Goal: Task Accomplishment & Management: Manage account settings

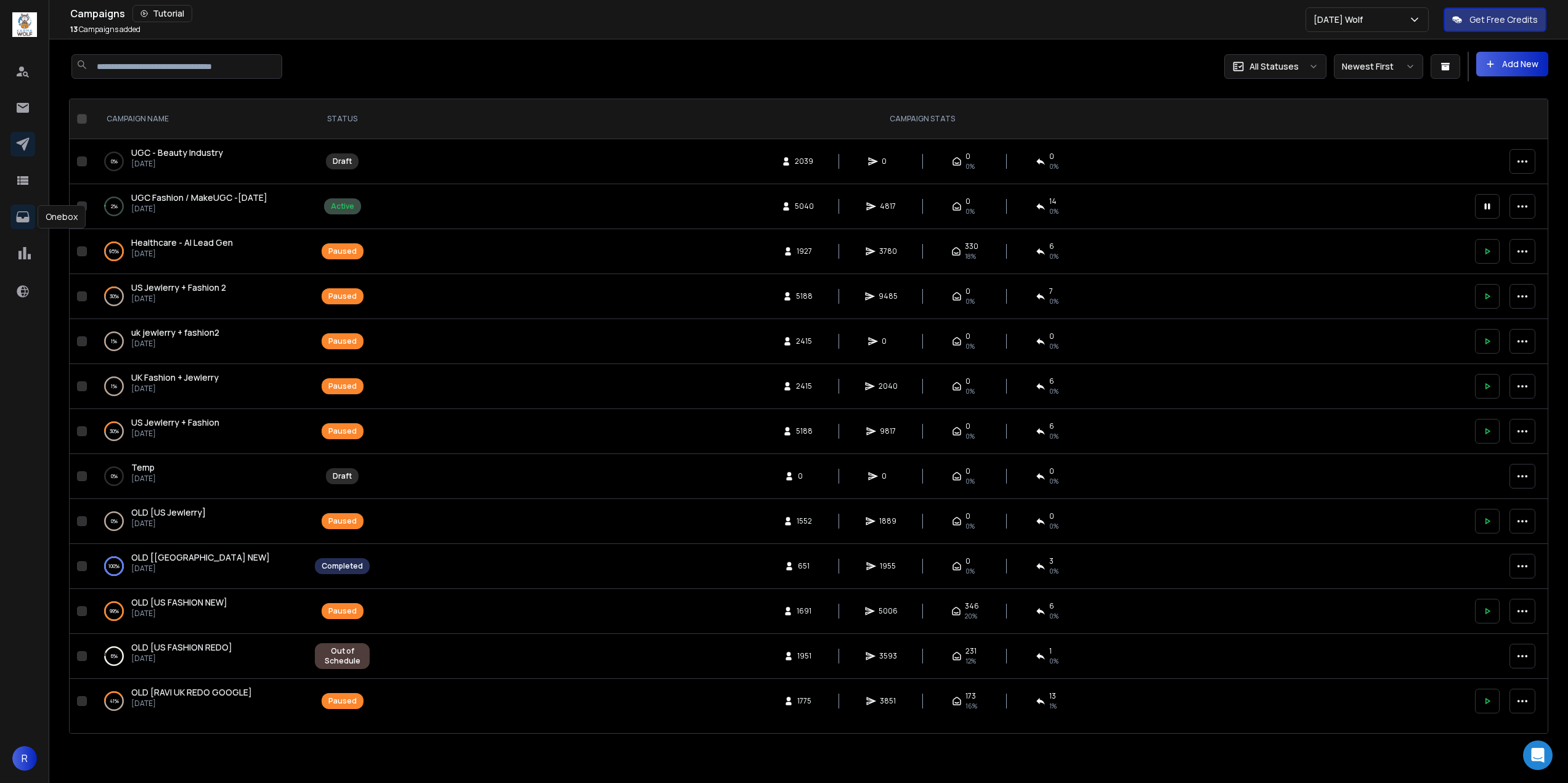
click at [19, 216] on icon at bounding box center [22, 216] width 13 height 11
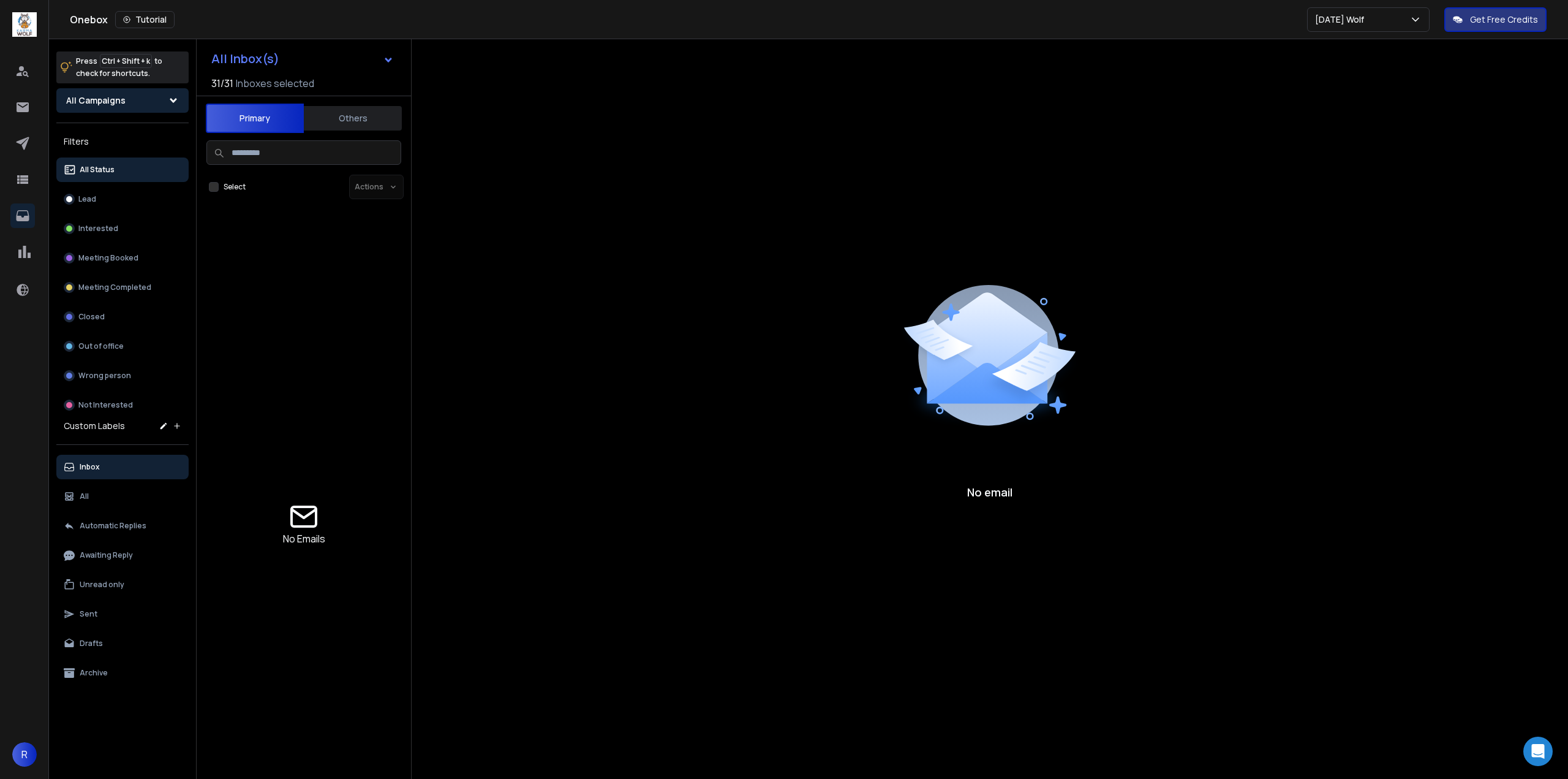
click at [170, 103] on icon at bounding box center [173, 101] width 11 height 11
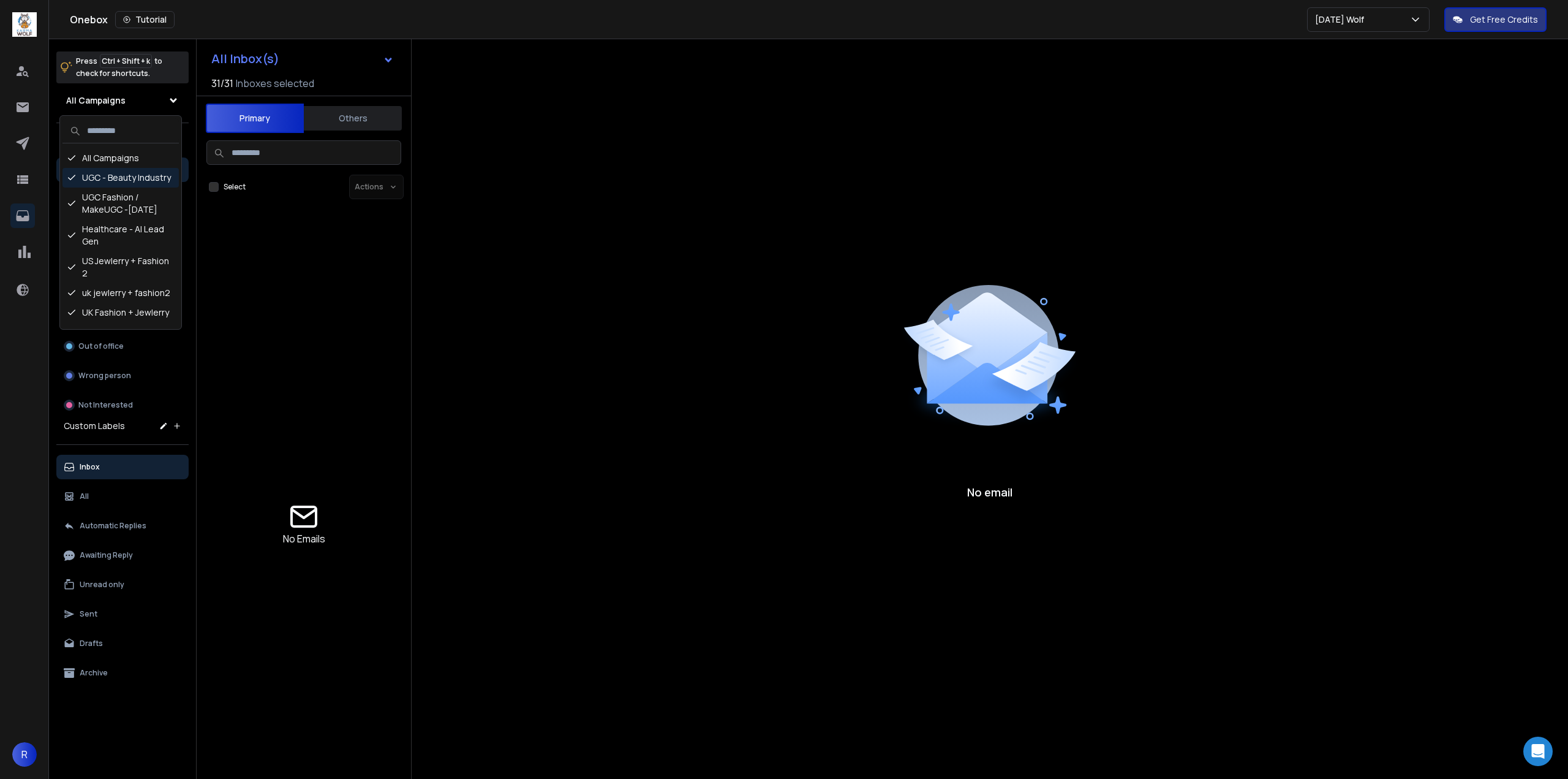
click at [139, 180] on div "UGC - Beauty Industry" at bounding box center [121, 177] width 117 height 19
click at [266, 311] on div "No Emails" at bounding box center [303, 499] width 205 height 576
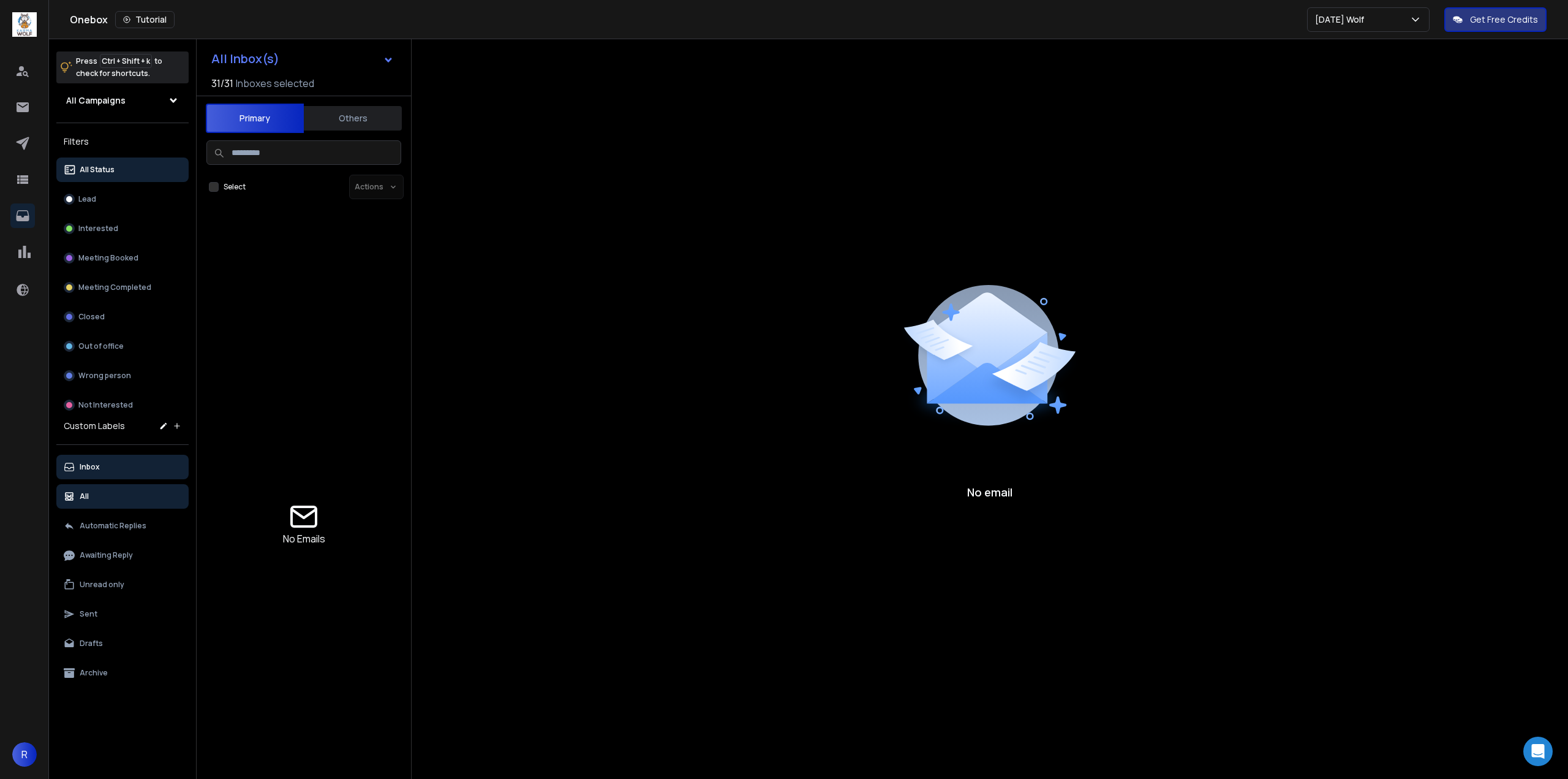
click at [116, 493] on button "All" at bounding box center [122, 496] width 132 height 25
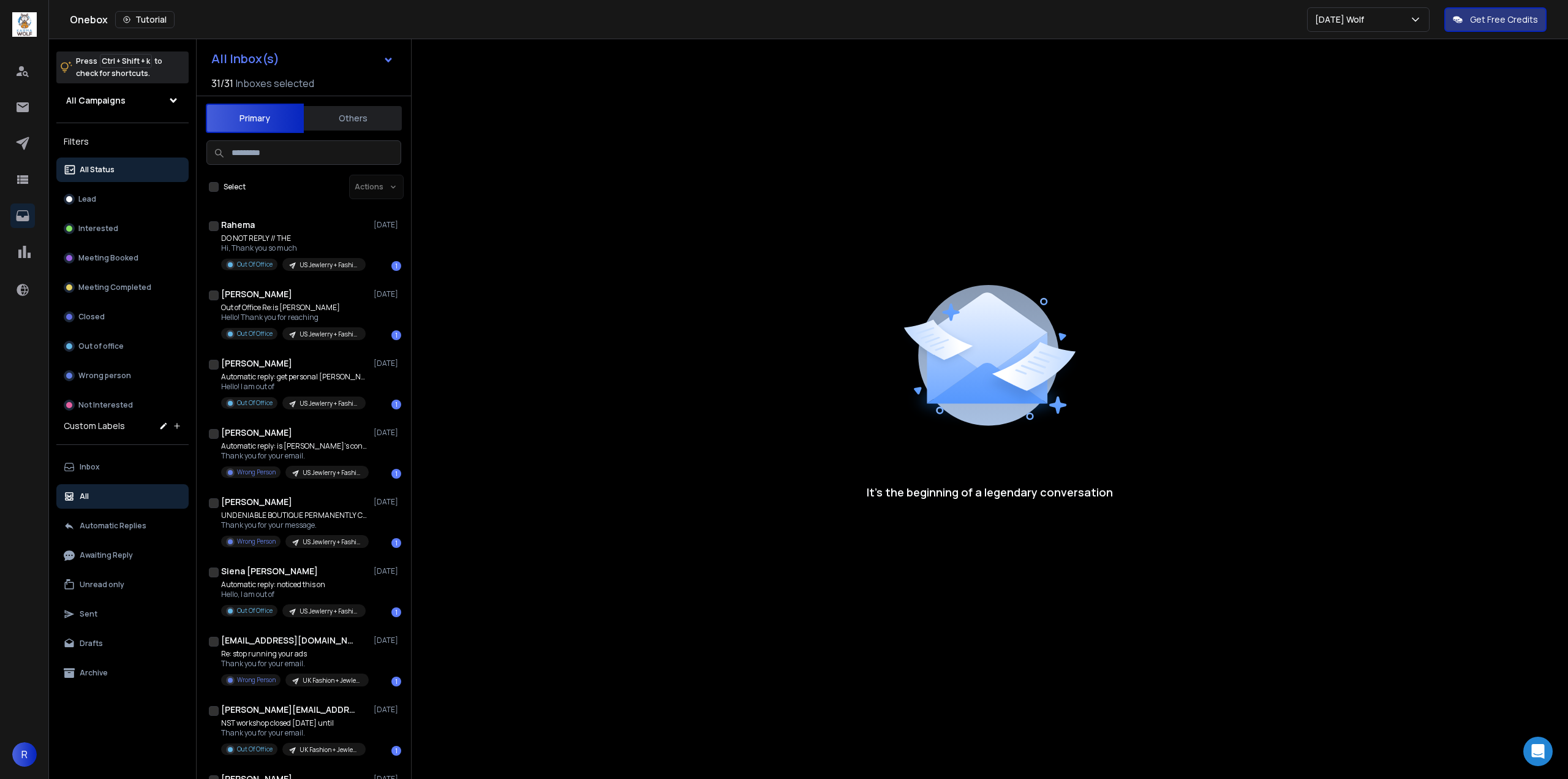
scroll to position [1041, 0]
click at [215, 187] on button "SELECT THIS PAGE" at bounding box center [213, 187] width 10 height 10
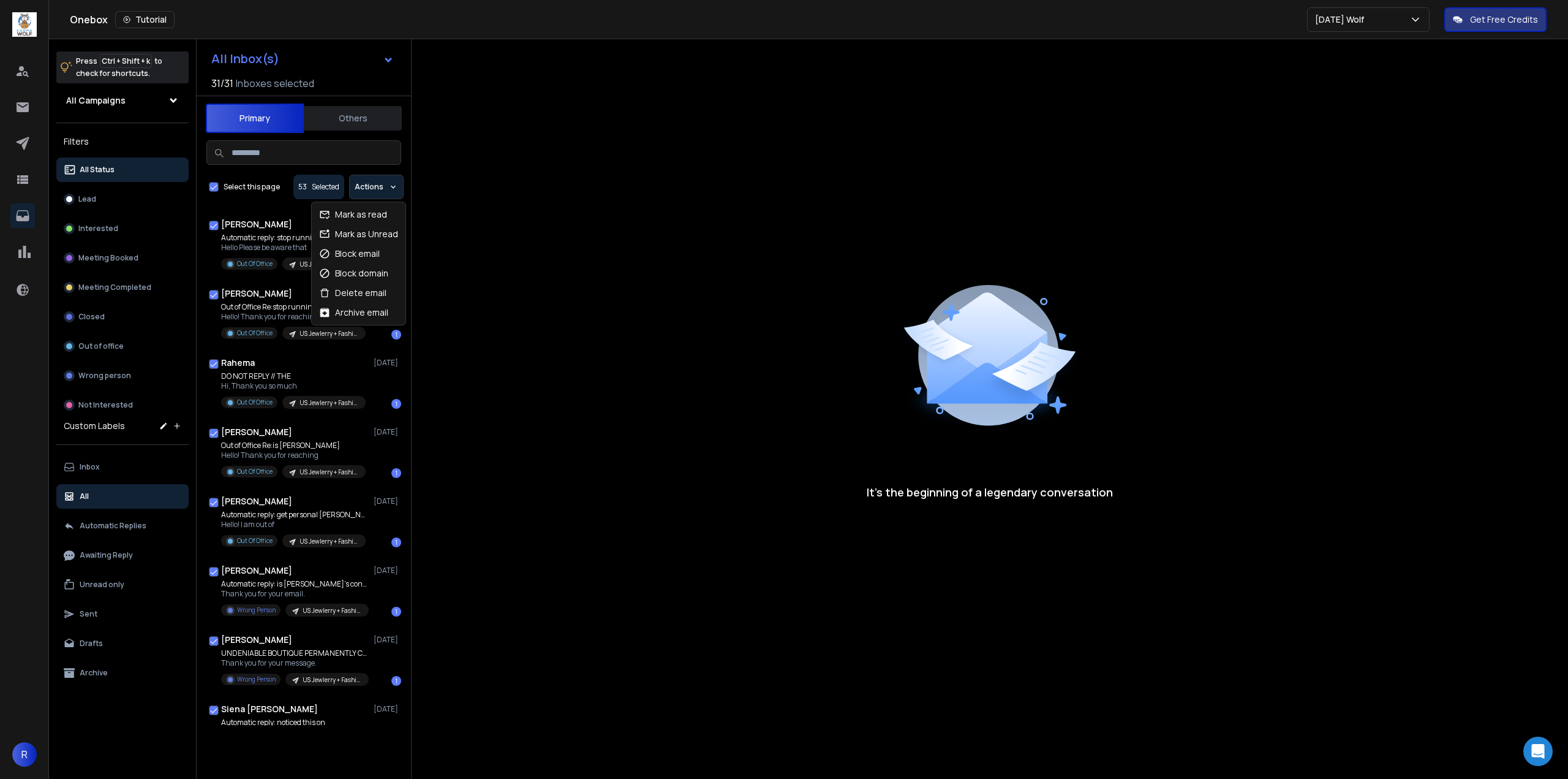
click at [371, 182] on p "Actions" at bounding box center [369, 187] width 29 height 10
click at [356, 297] on div "Delete email" at bounding box center [353, 293] width 67 height 12
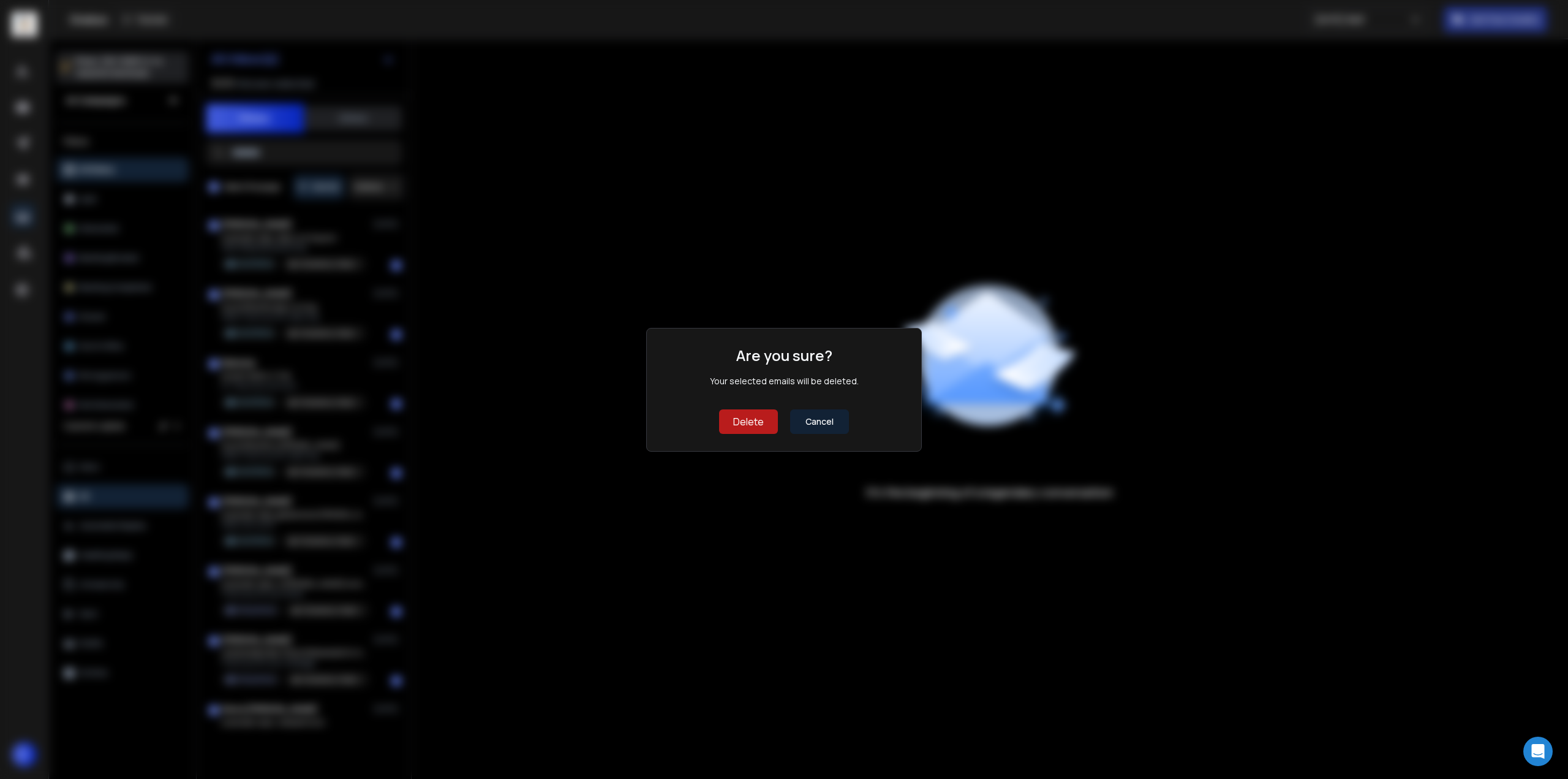
click at [759, 419] on button "Delete" at bounding box center [748, 421] width 59 height 25
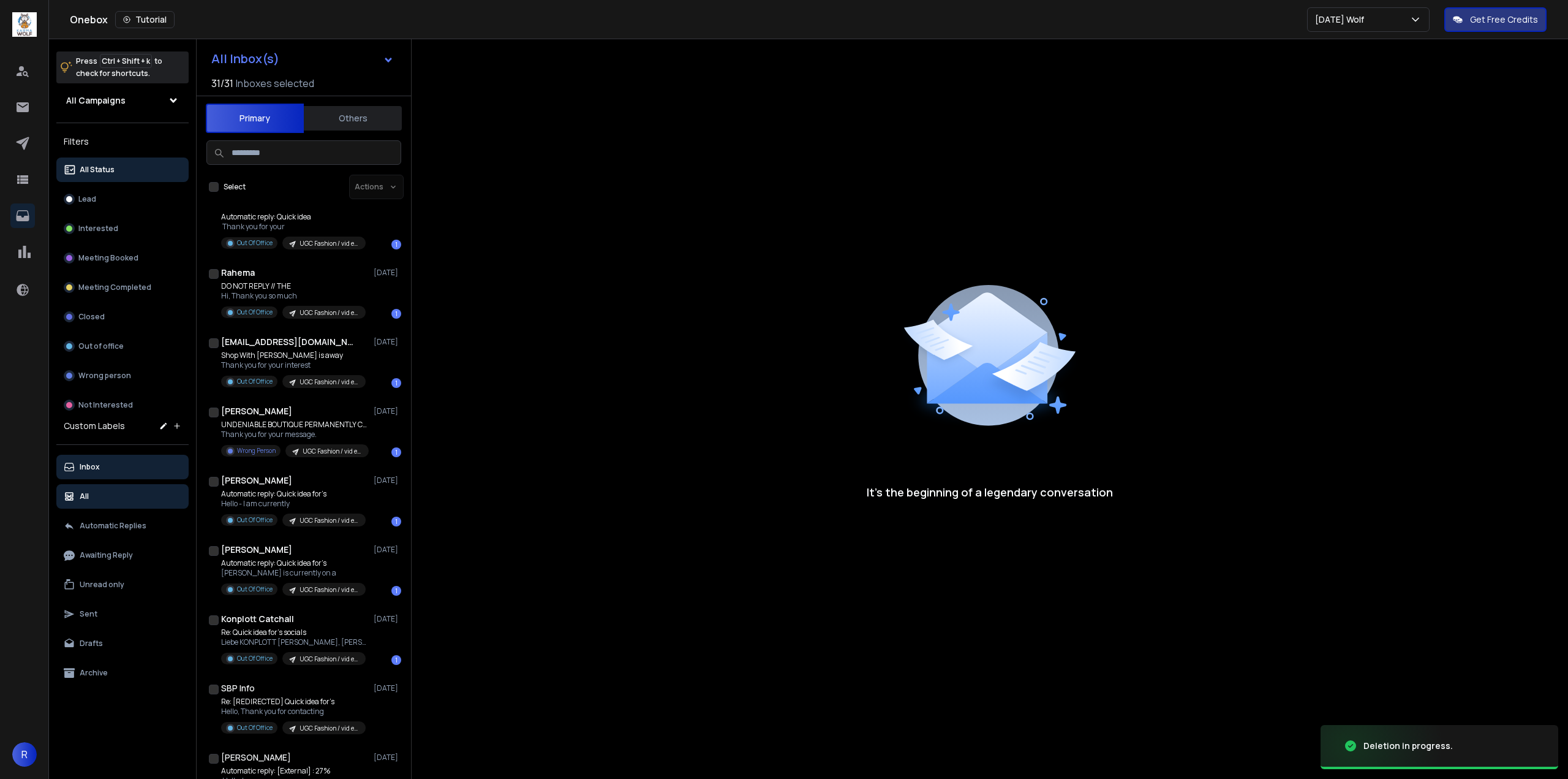
scroll to position [2978, 0]
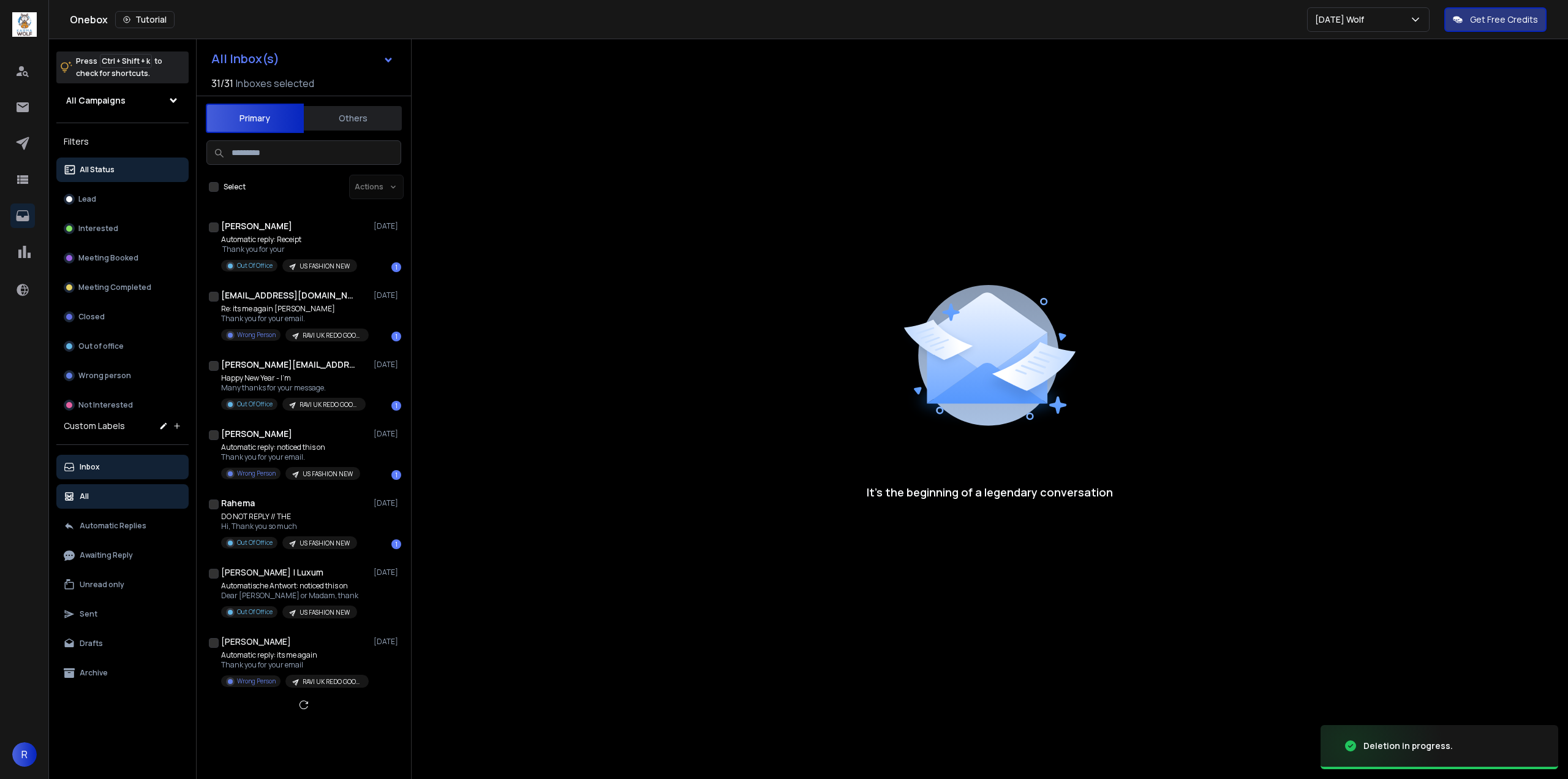
click at [145, 462] on button "Inbox" at bounding box center [122, 467] width 132 height 25
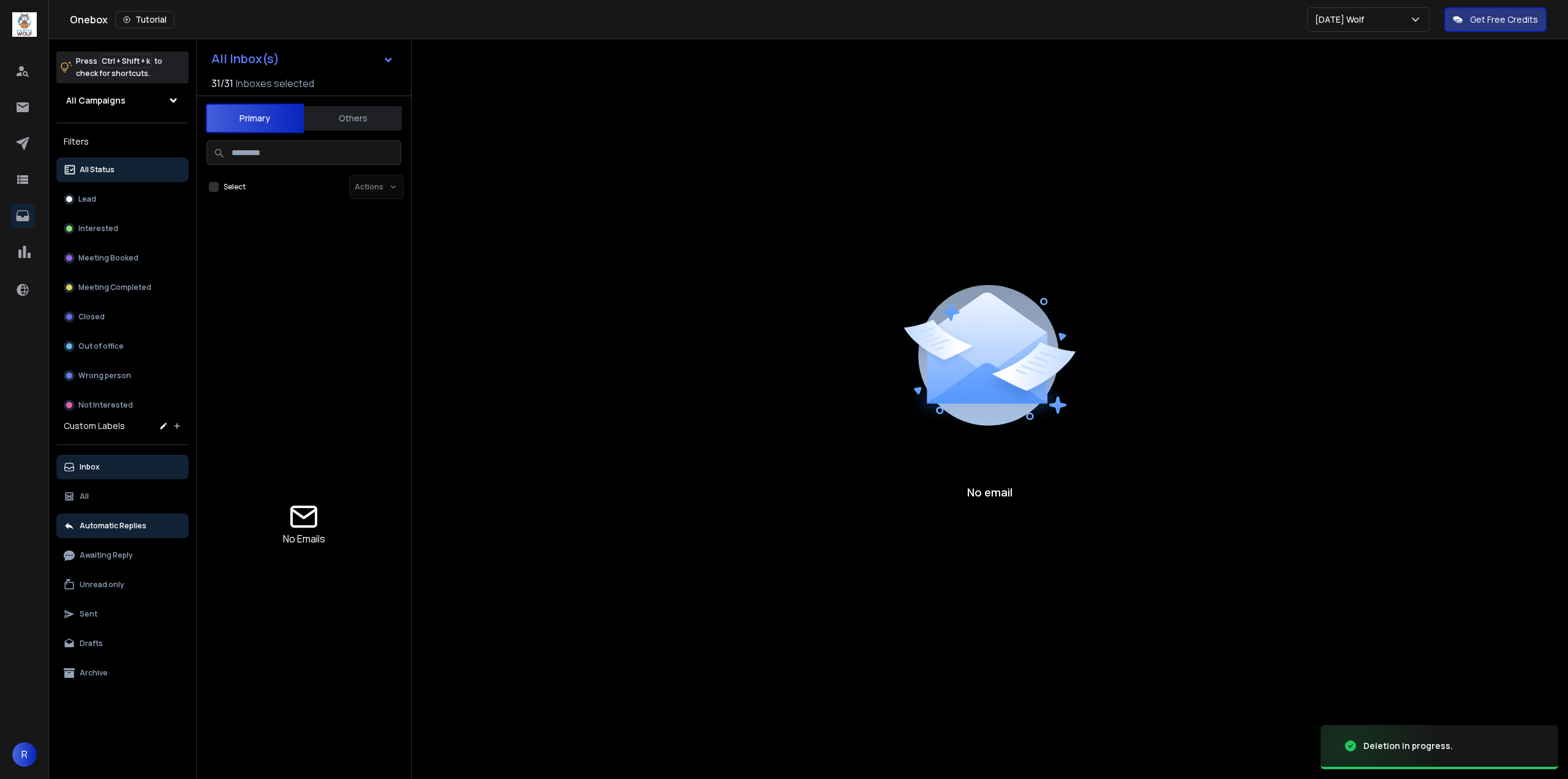
click at [107, 537] on button "Automatic Replies" at bounding box center [122, 525] width 132 height 25
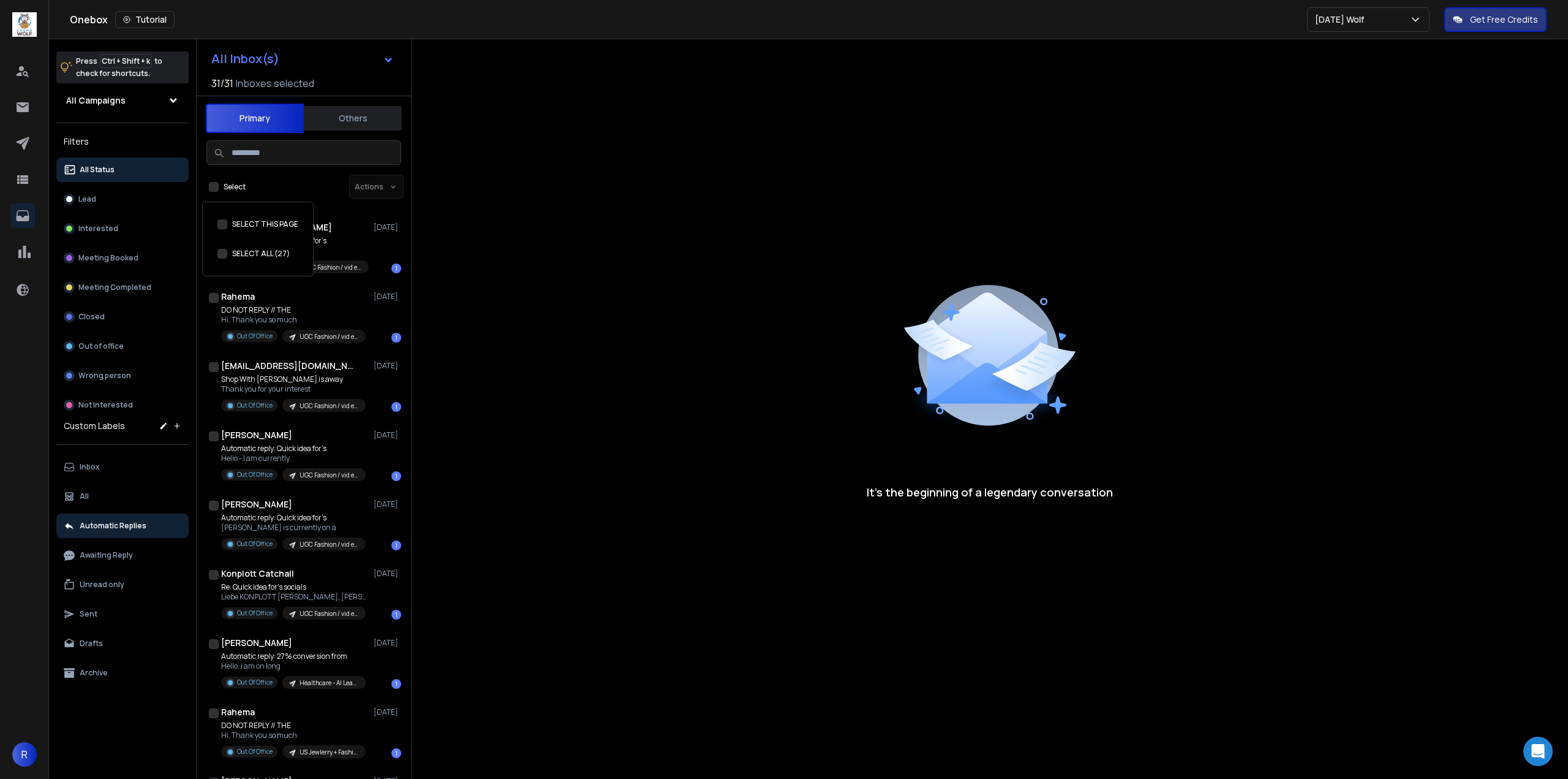
click at [214, 187] on button "SELECT THIS PAGE" at bounding box center [213, 187] width 10 height 10
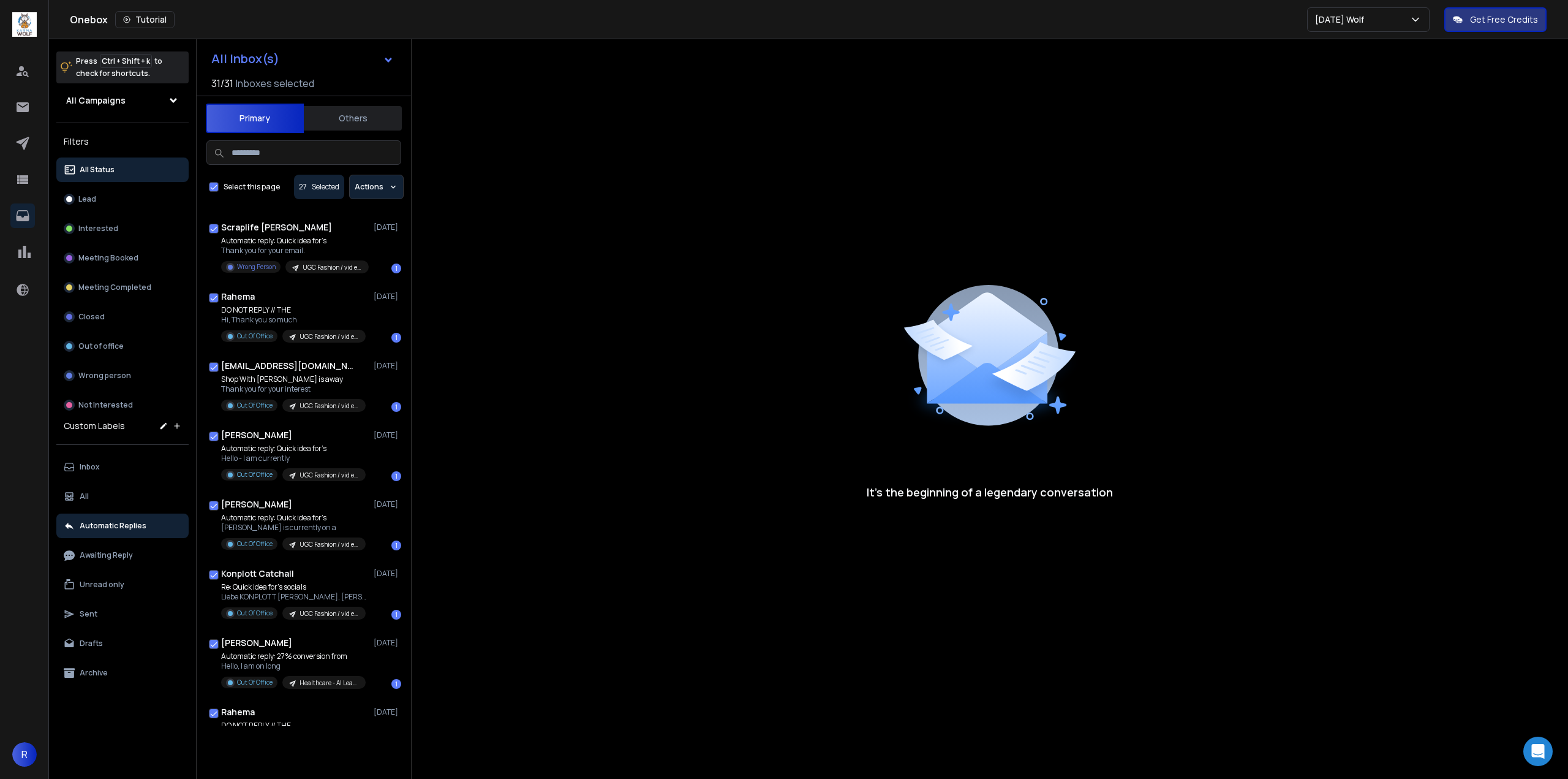
click at [364, 189] on p "Actions" at bounding box center [369, 187] width 29 height 10
click at [351, 295] on div "Delete email" at bounding box center [353, 293] width 67 height 12
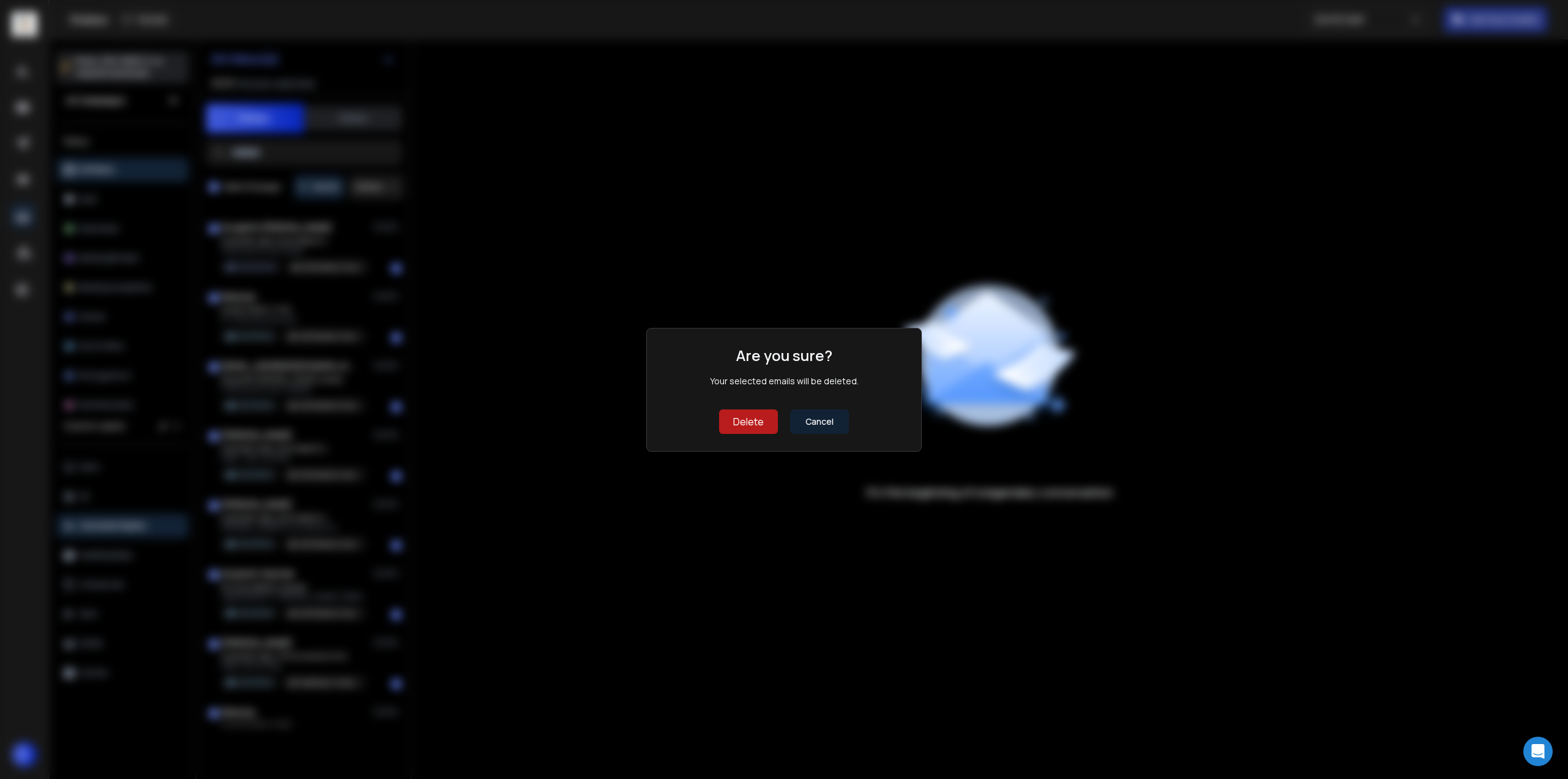
click at [752, 417] on button "Delete" at bounding box center [748, 421] width 59 height 25
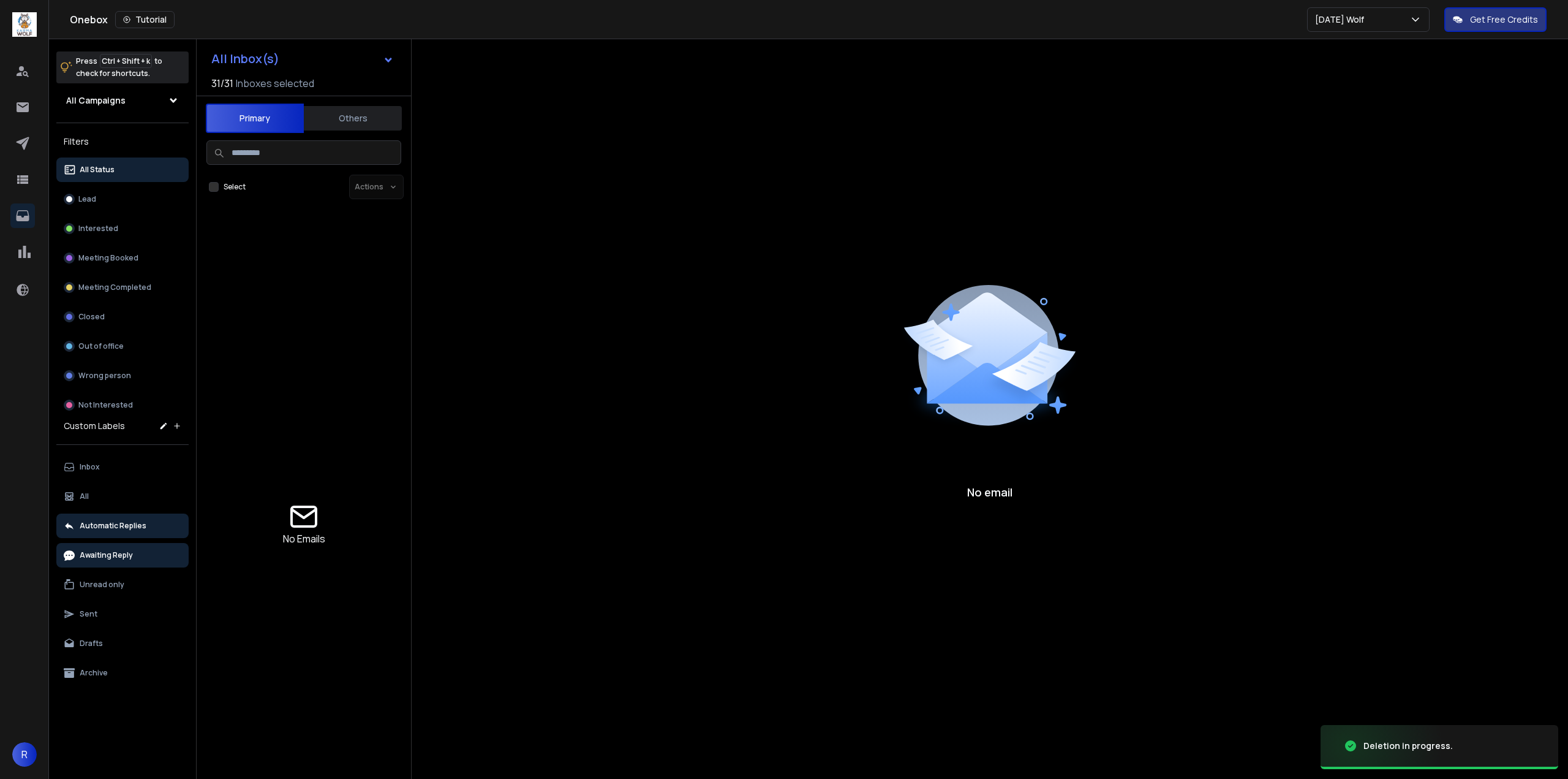
click at [119, 559] on p "Awaiting Reply" at bounding box center [106, 555] width 53 height 10
click at [113, 581] on p "Unread only" at bounding box center [102, 584] width 45 height 10
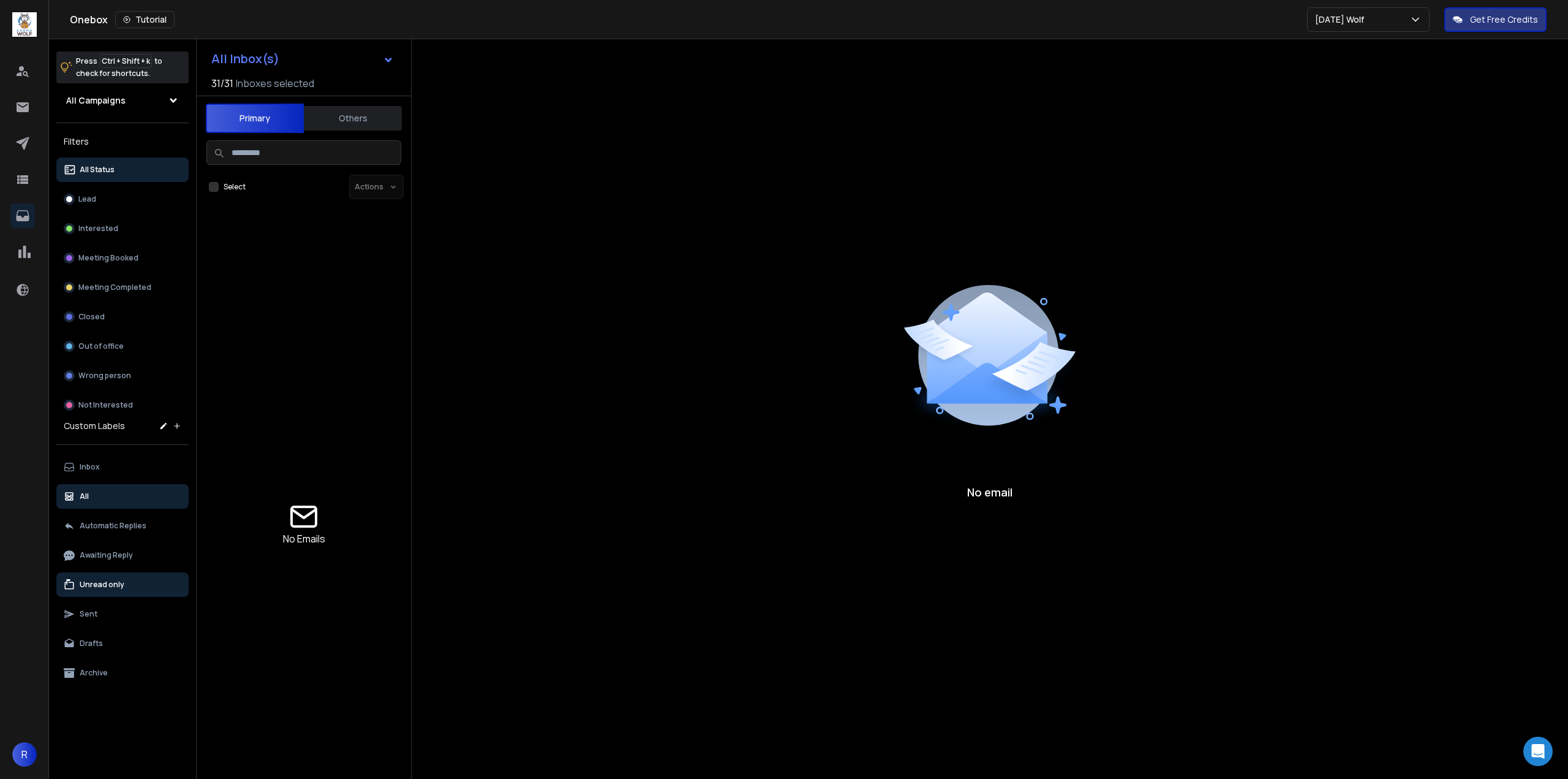
click at [100, 491] on button "All" at bounding box center [122, 496] width 132 height 25
click at [102, 464] on button "Inbox" at bounding box center [122, 467] width 132 height 25
